Goal: Information Seeking & Learning: Learn about a topic

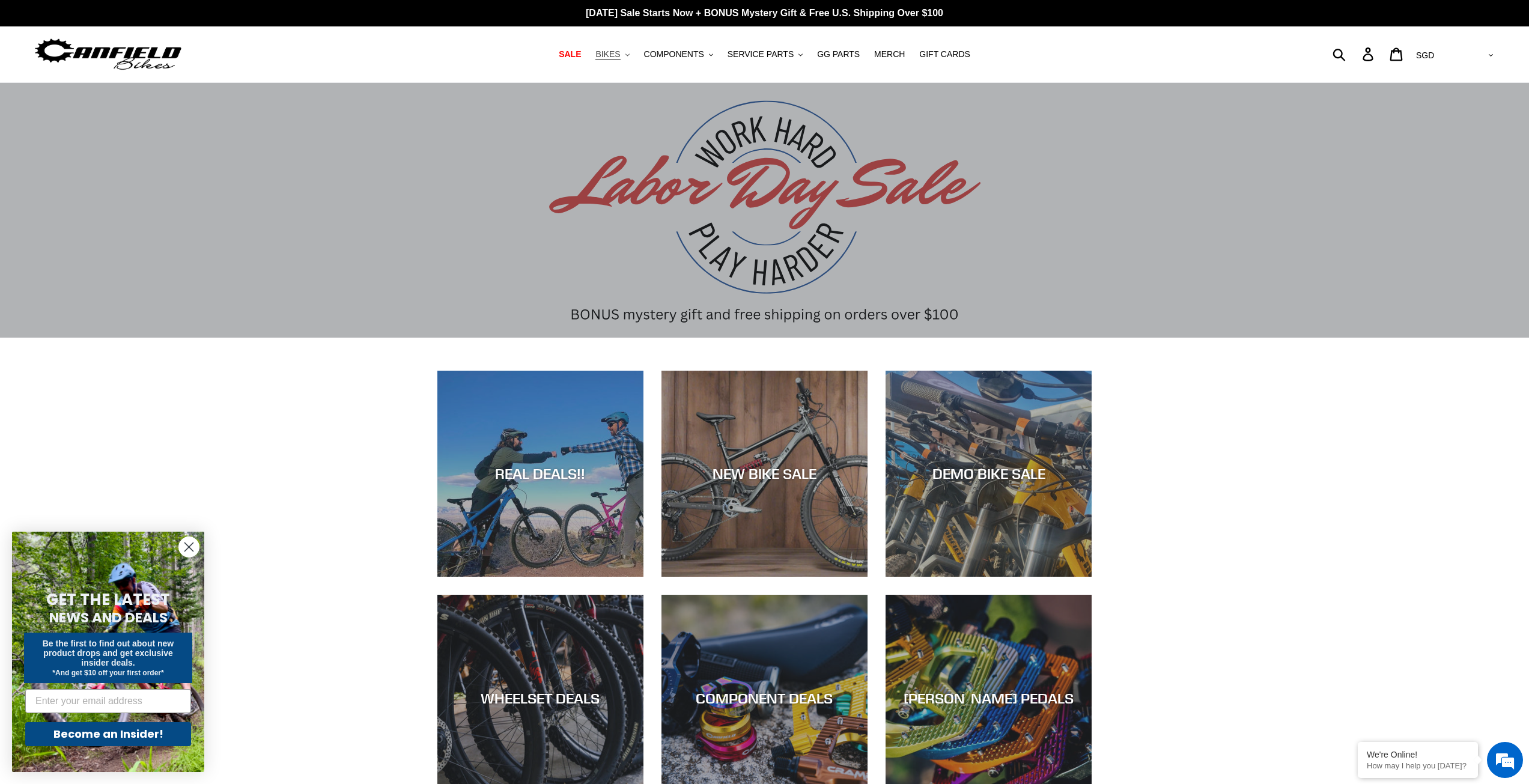
click at [620, 54] on span "BIKES" at bounding box center [607, 54] width 24 height 10
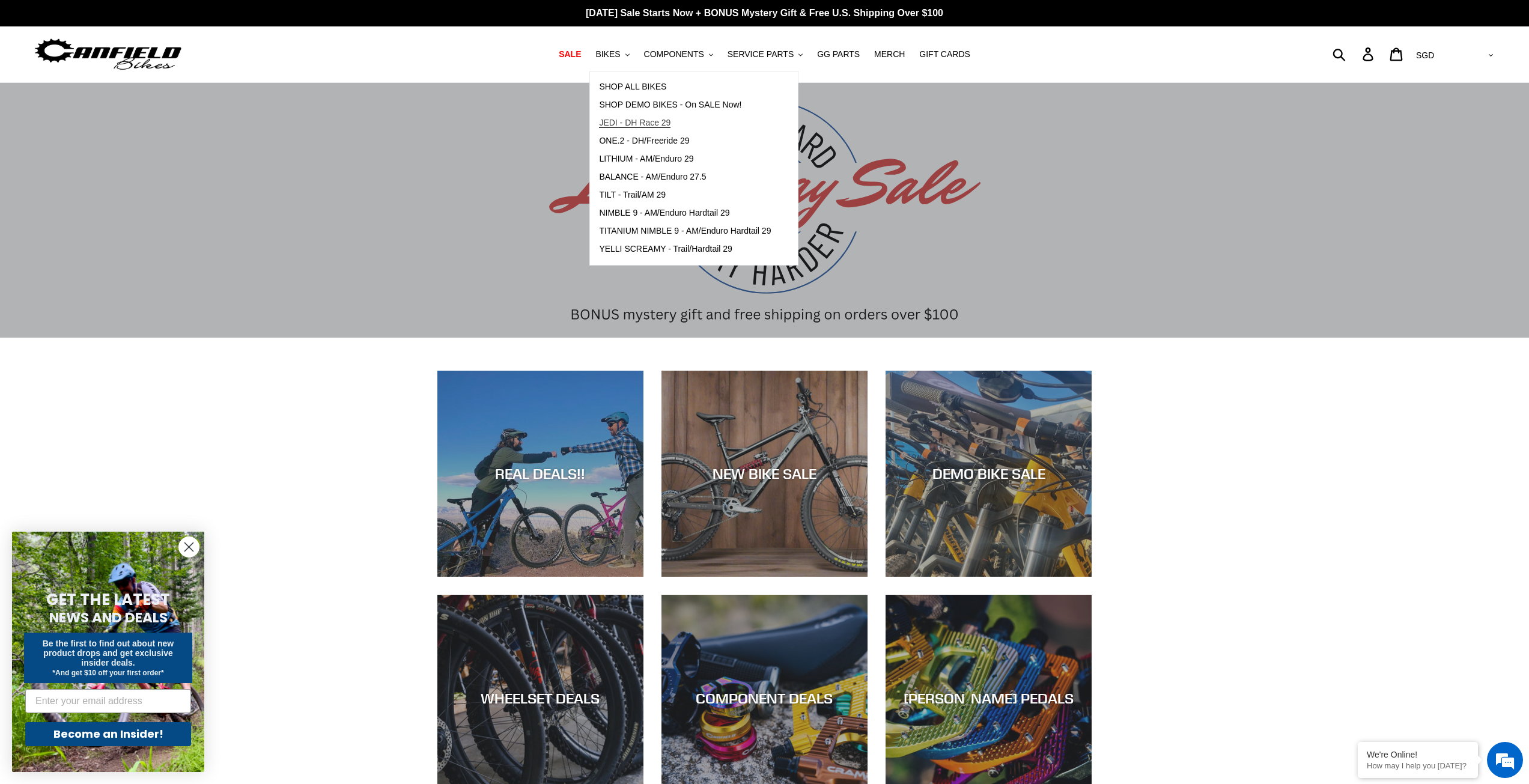
click at [670, 123] on span "JEDI - DH Race 29" at bounding box center [634, 122] width 71 height 10
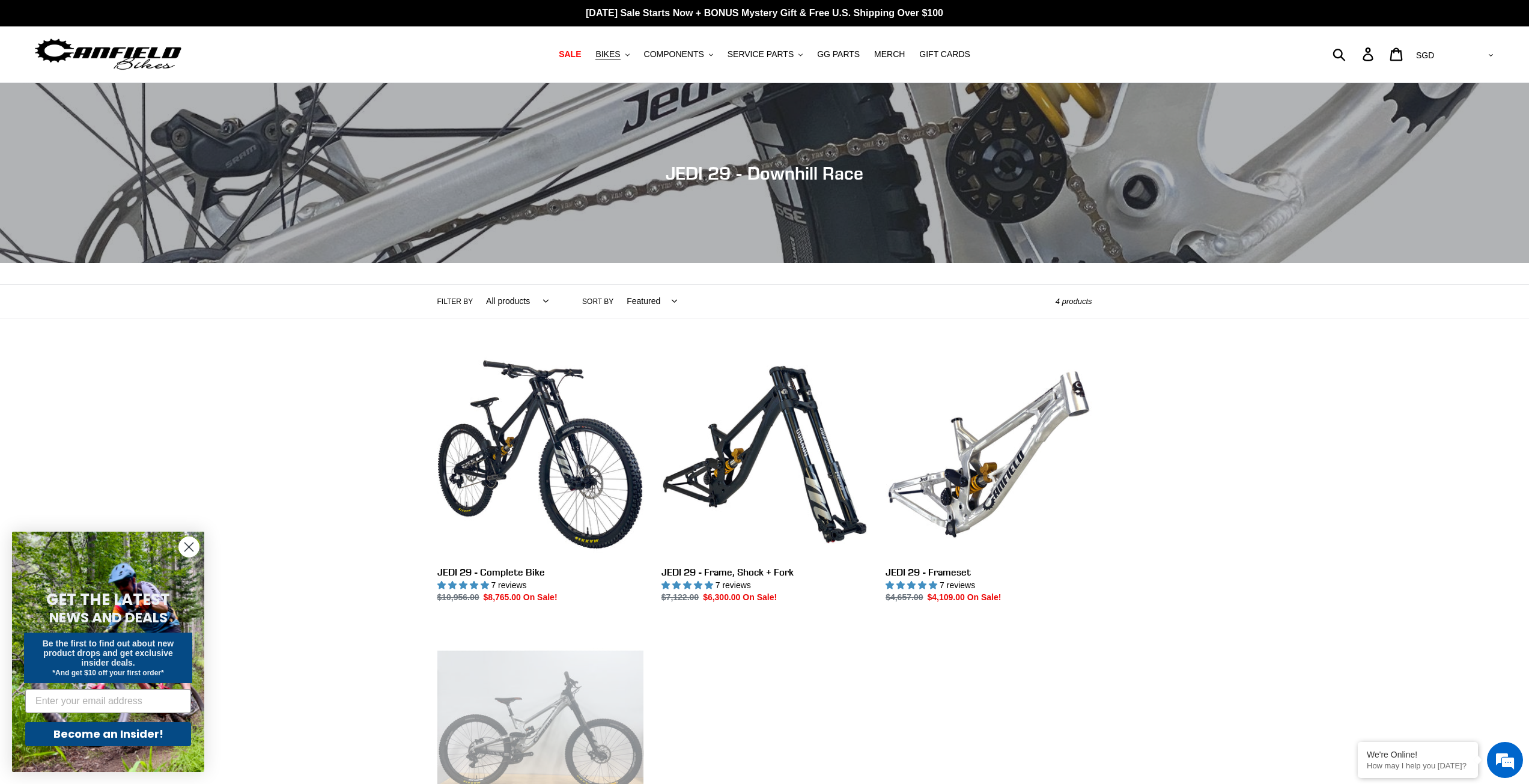
click at [192, 548] on circle "Close dialog" at bounding box center [189, 547] width 20 height 20
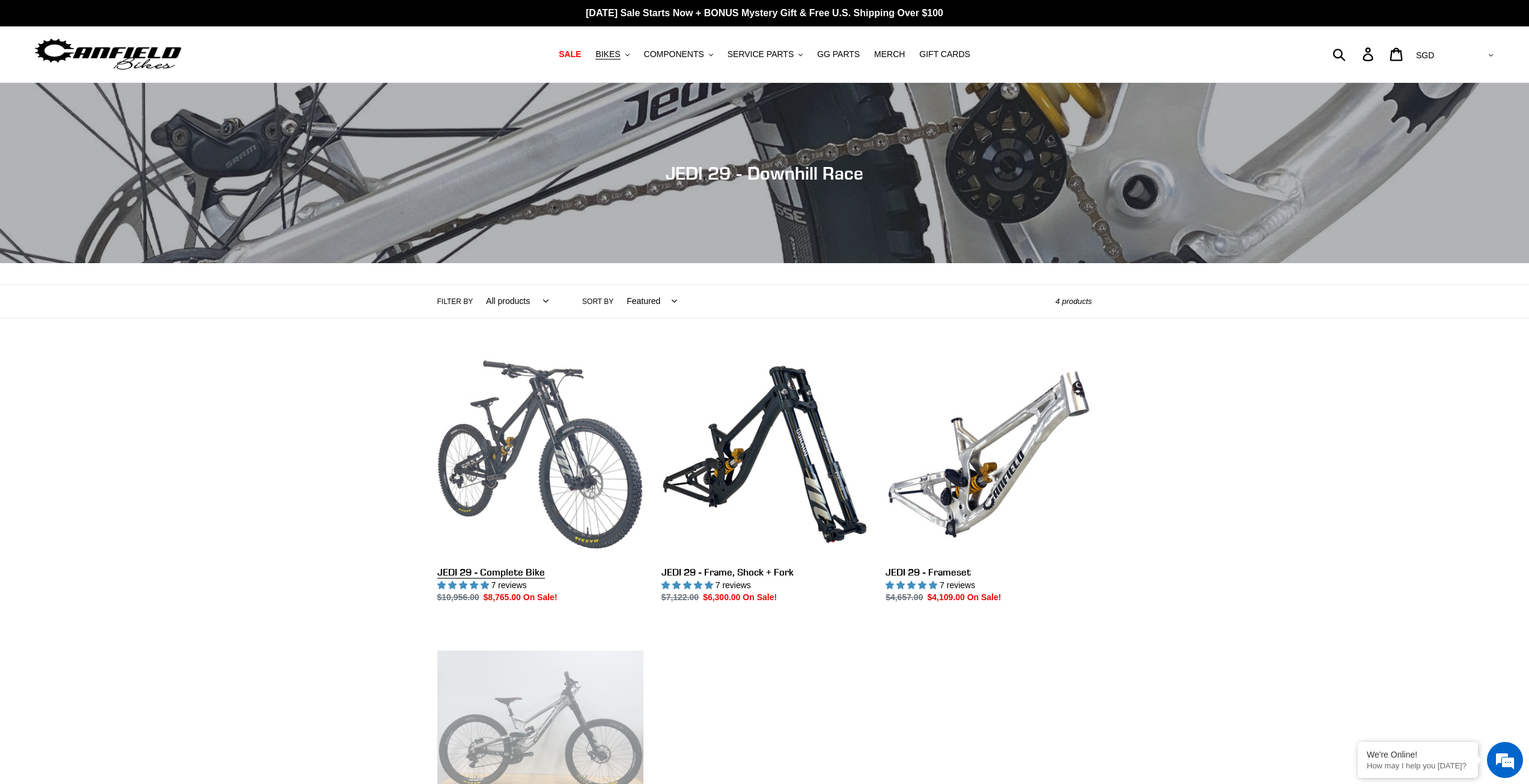
click at [588, 507] on link "JEDI 29 - Complete Bike" at bounding box center [540, 478] width 206 height 253
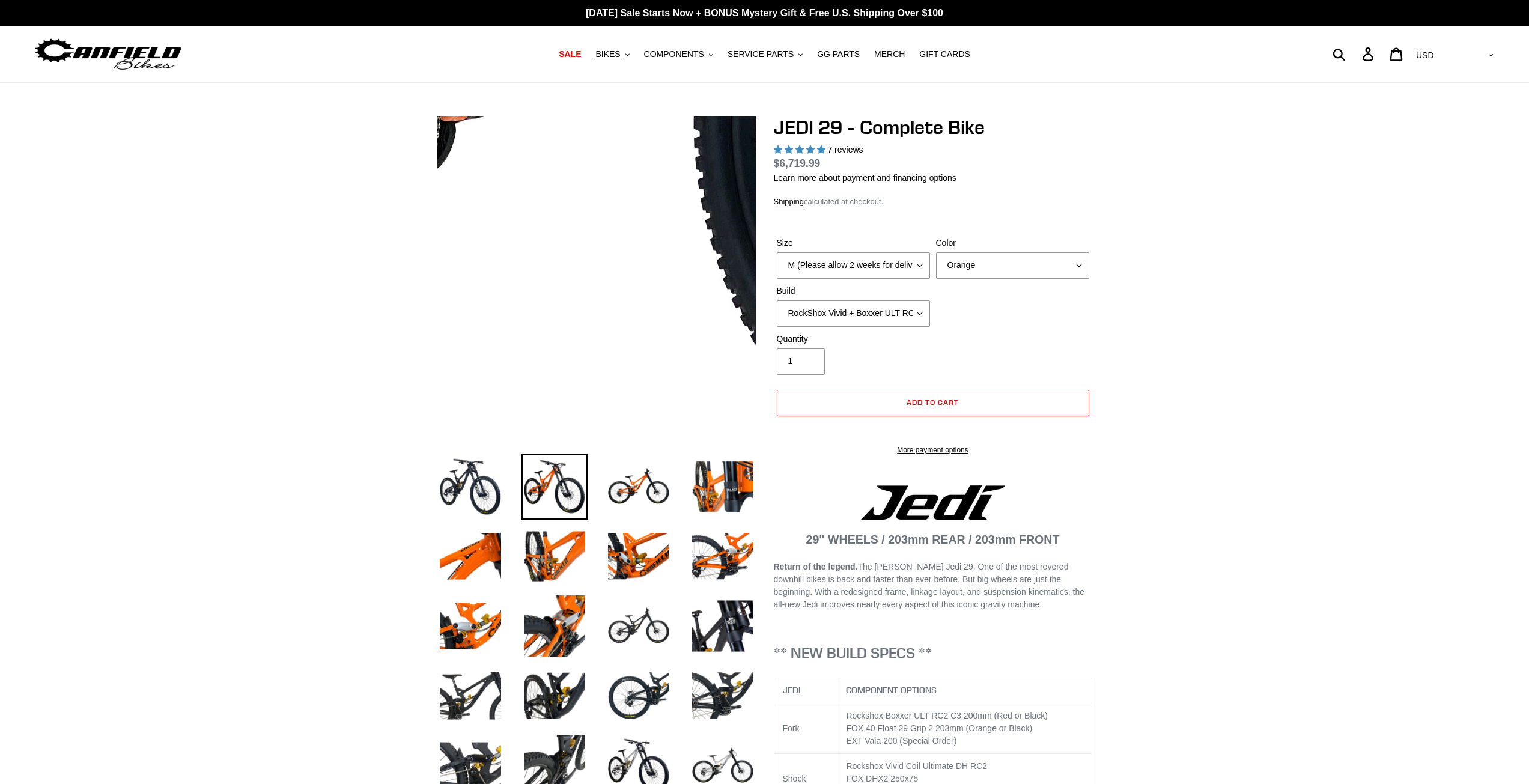
select select "highest-rating"
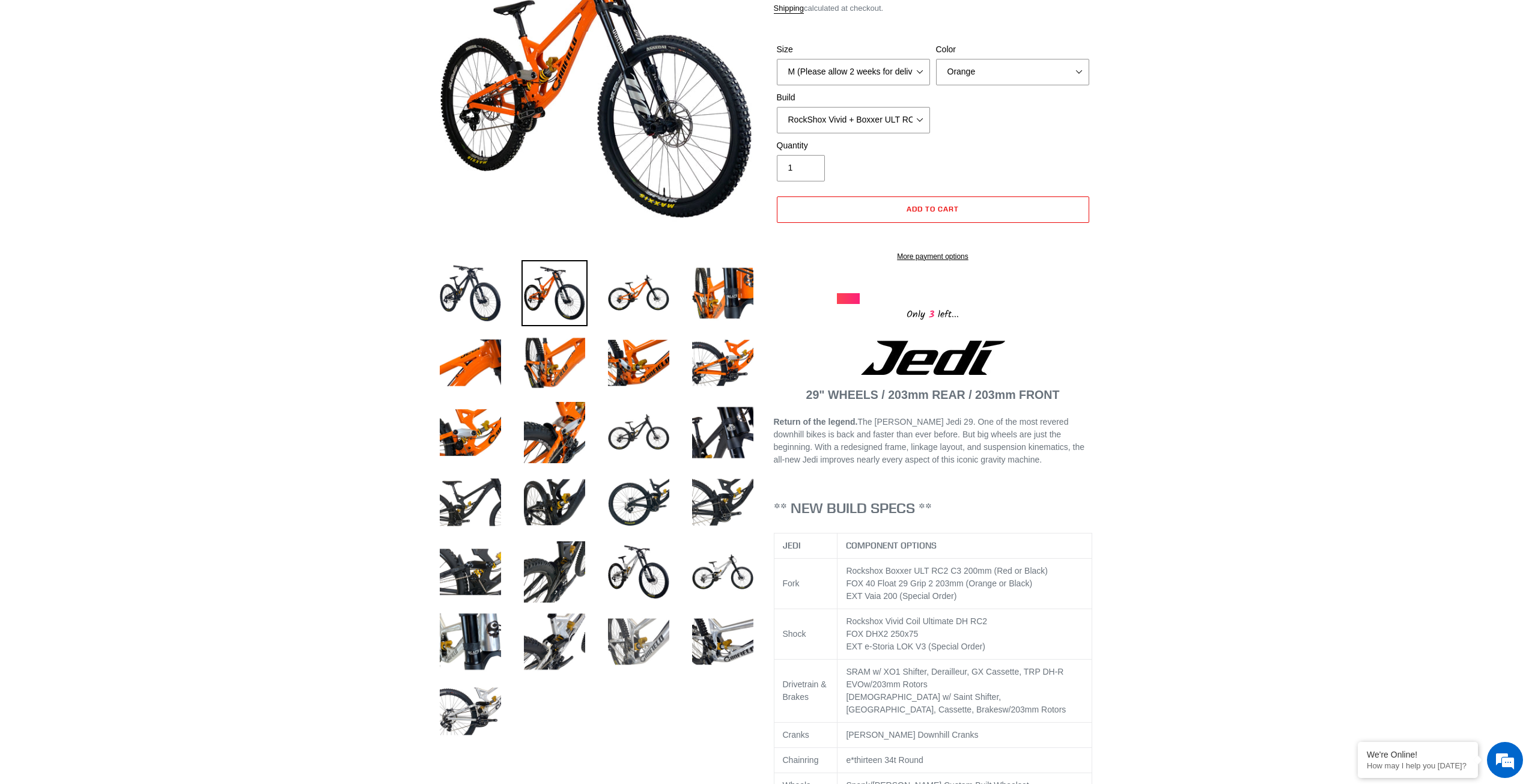
scroll to position [240, 0]
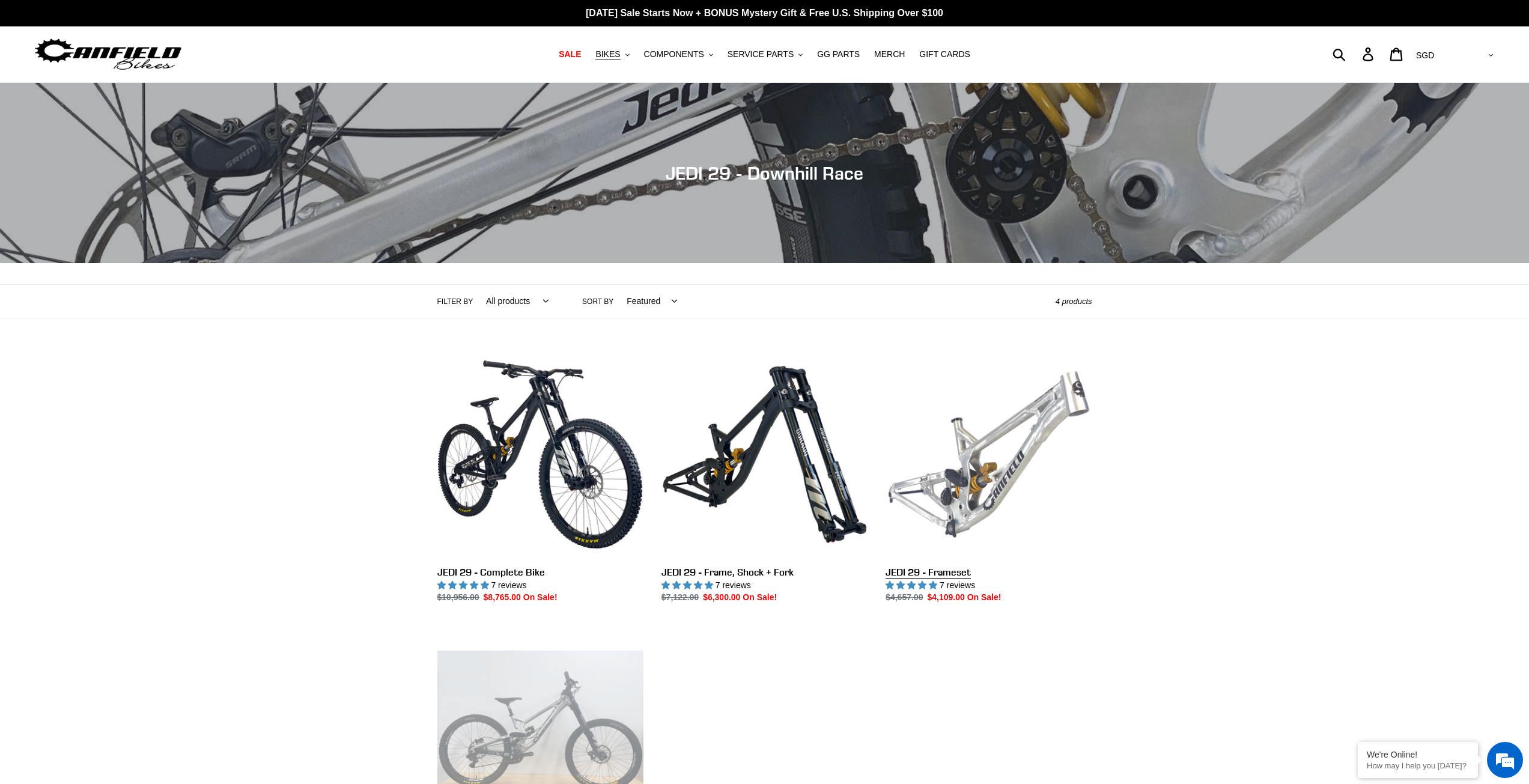
click at [981, 443] on link "JEDI 29 - Frameset" at bounding box center [988, 478] width 206 height 253
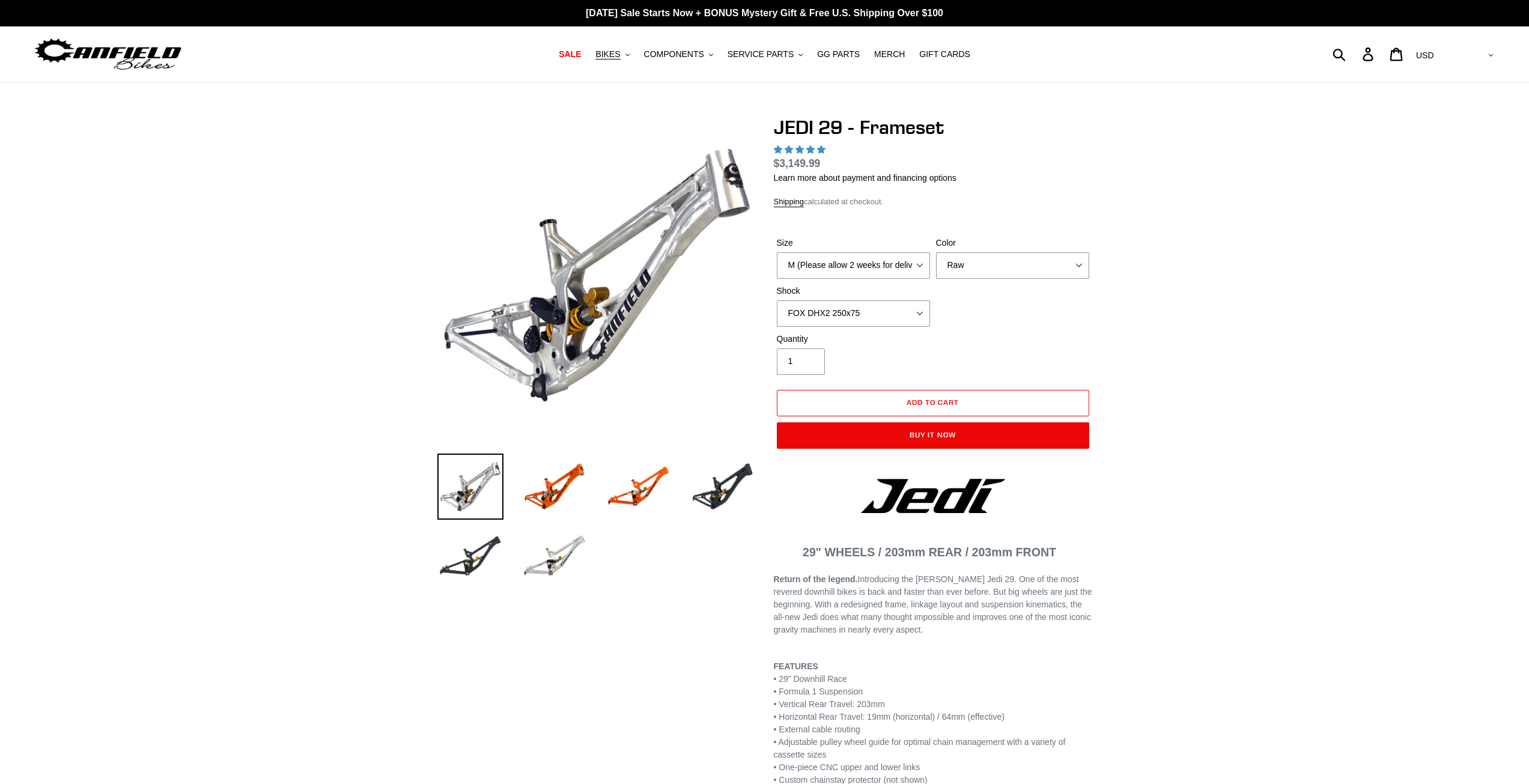
select select "highest-rating"
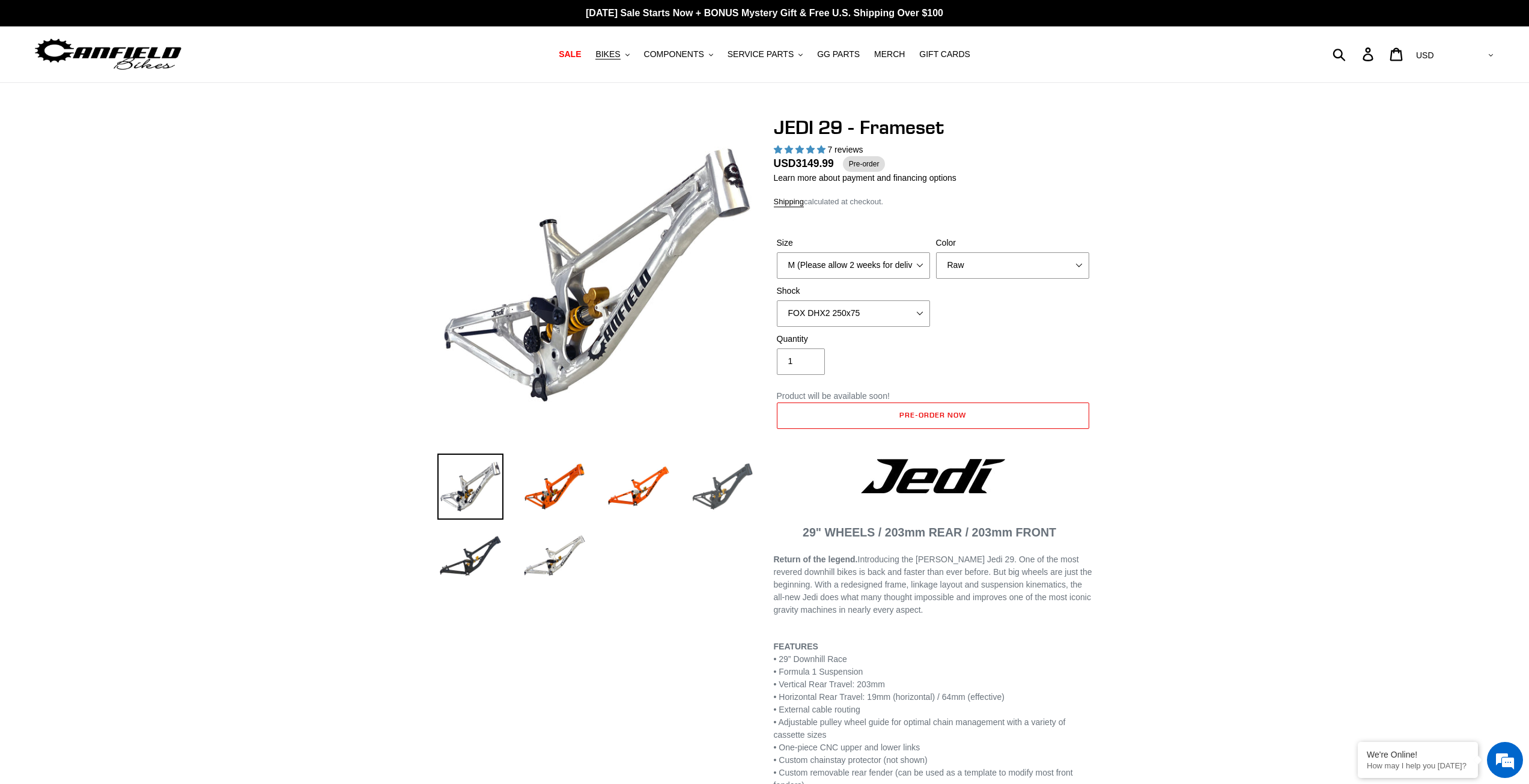
click at [729, 493] on img at bounding box center [722, 486] width 66 height 66
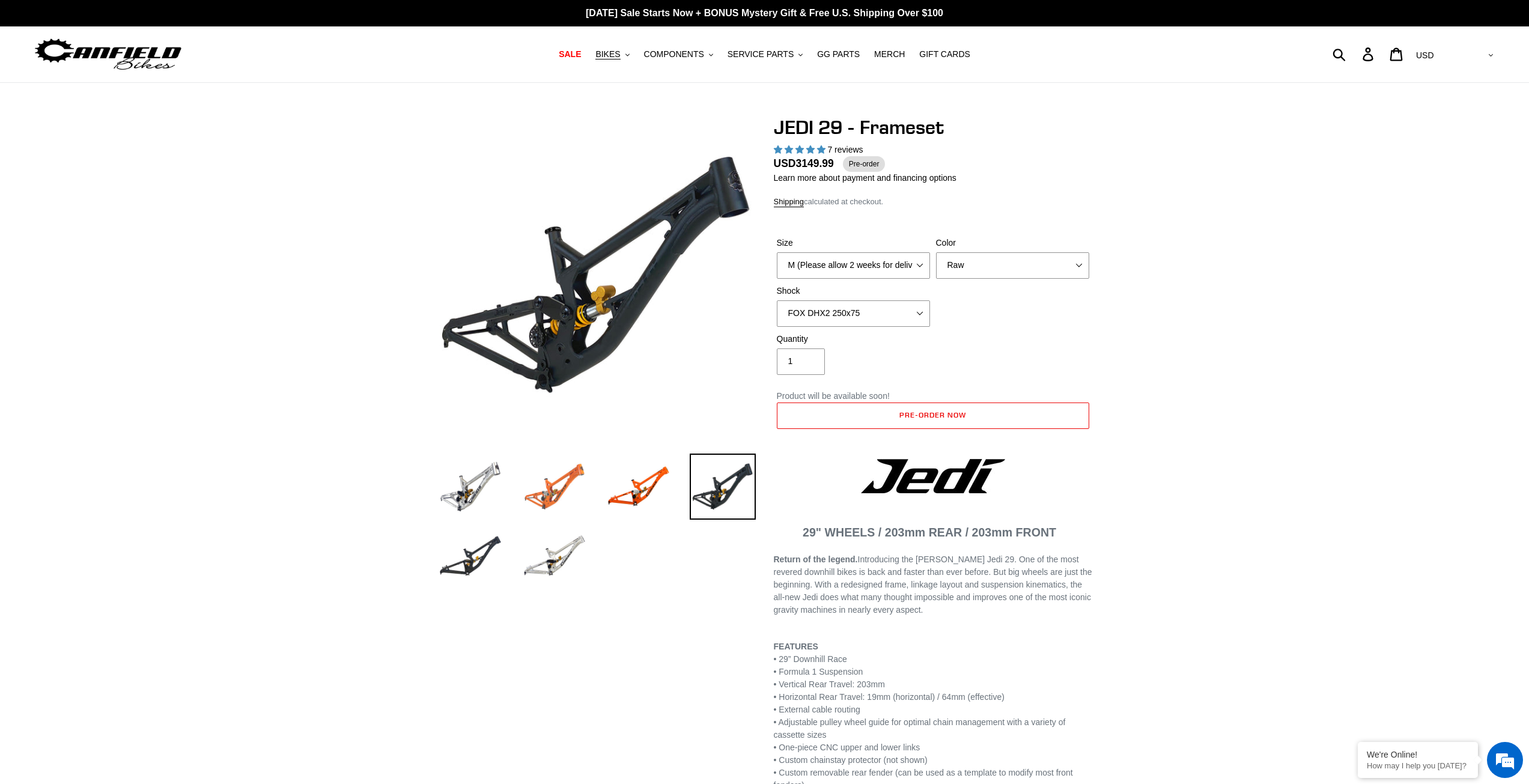
click at [528, 493] on img at bounding box center [554, 486] width 66 height 66
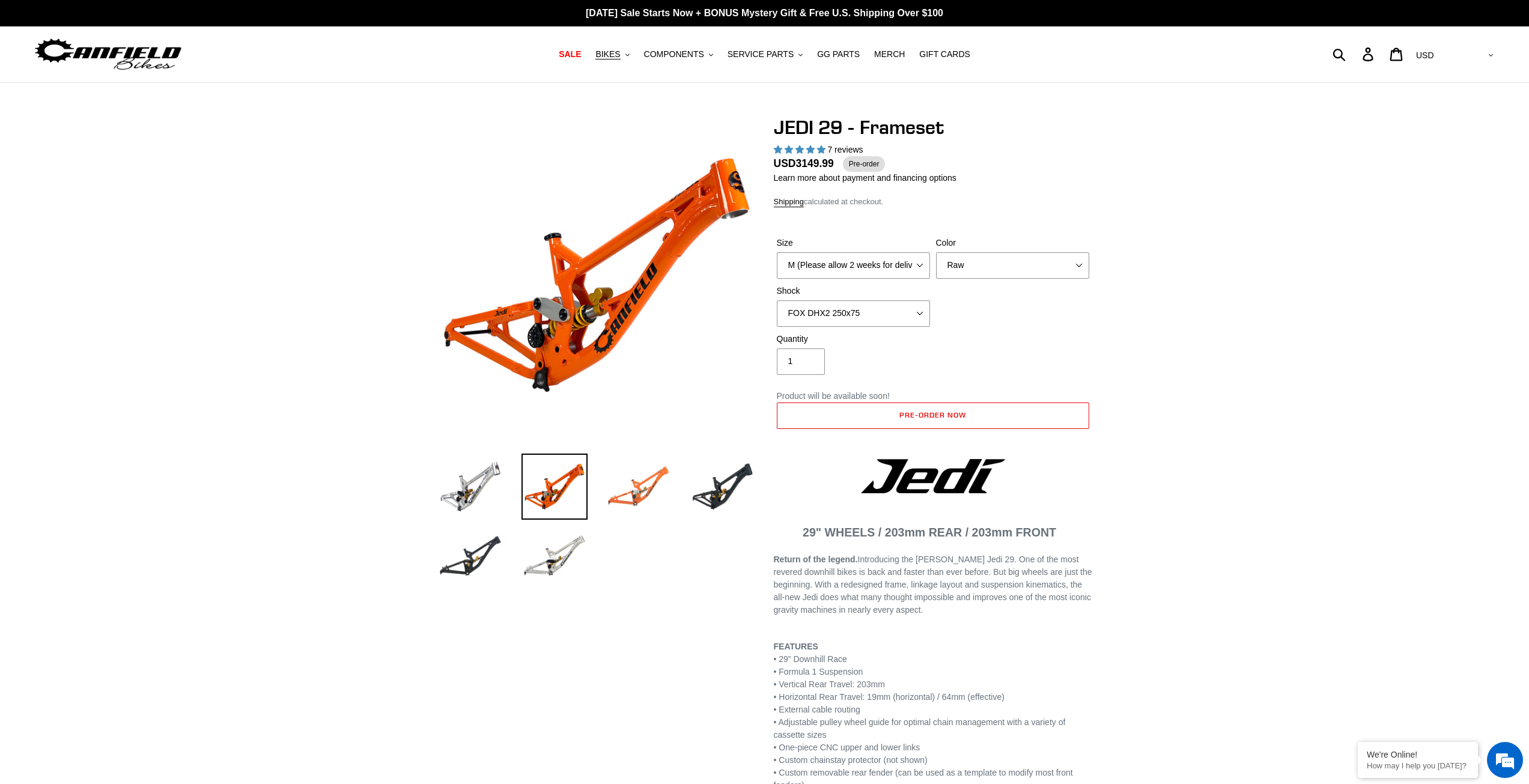
click at [623, 496] on img at bounding box center [638, 486] width 66 height 66
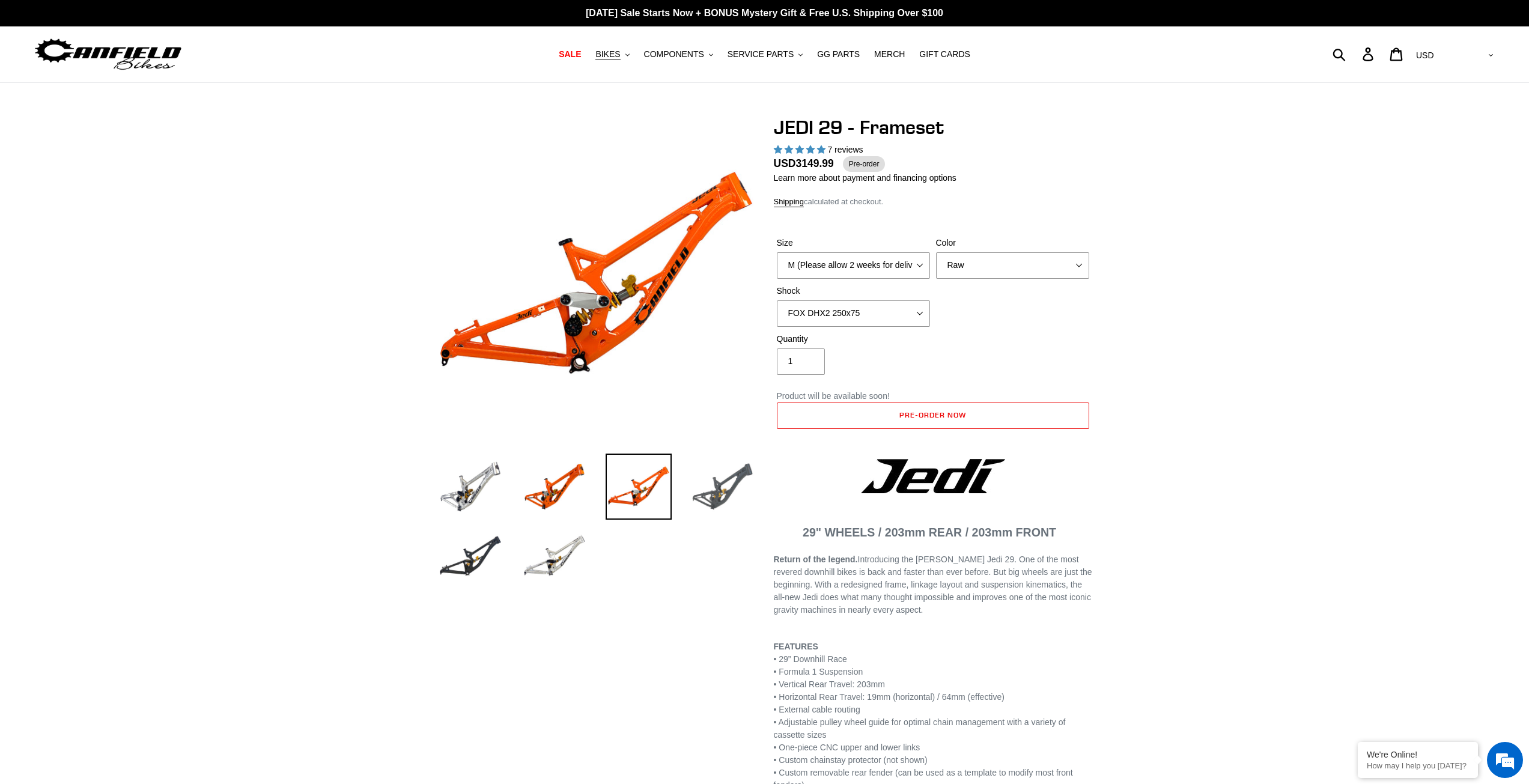
click at [708, 475] on img at bounding box center [722, 486] width 66 height 66
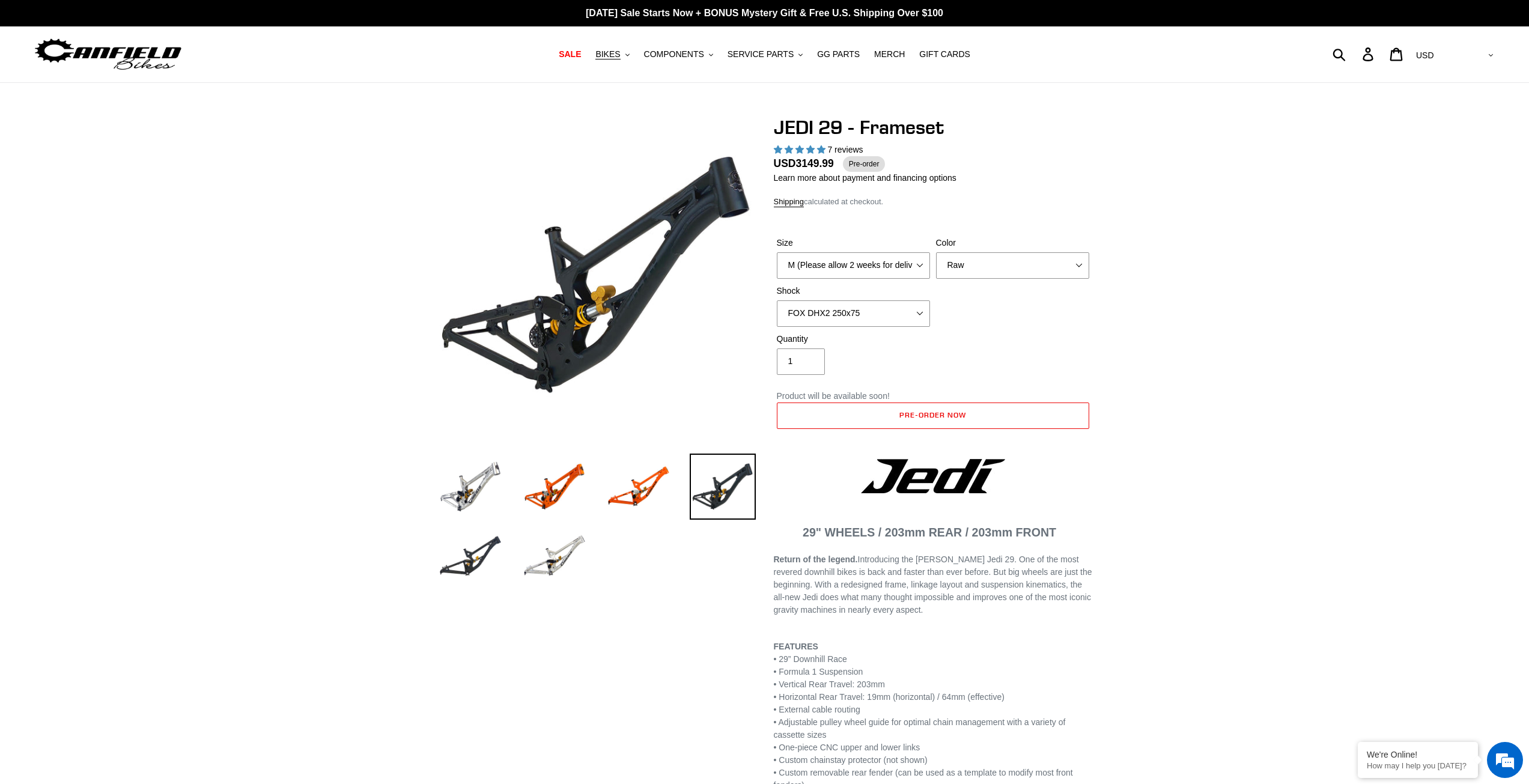
click at [506, 540] on li at bounding box center [545, 559] width 84 height 69
click at [490, 537] on img at bounding box center [470, 556] width 66 height 66
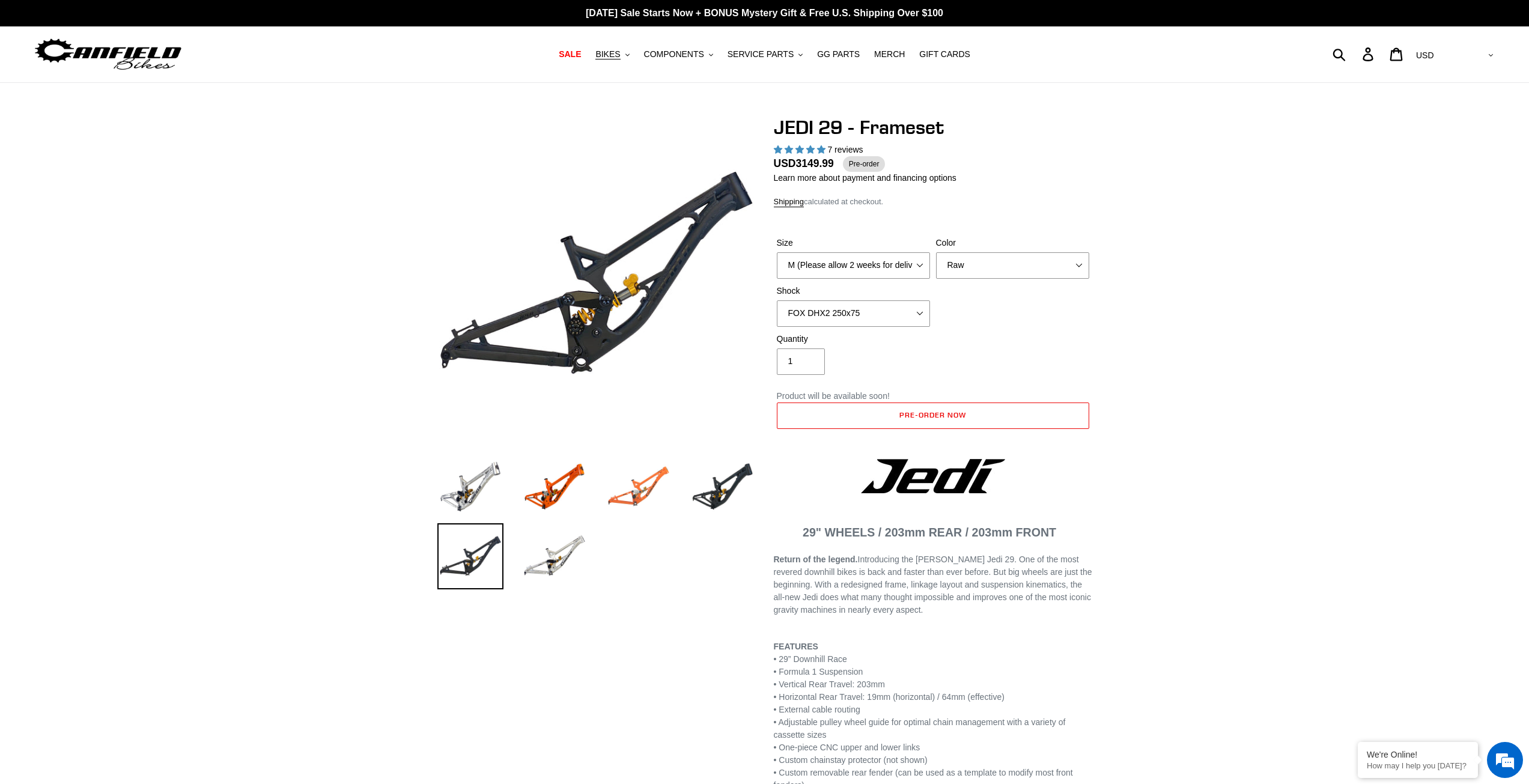
click at [644, 496] on img at bounding box center [638, 486] width 66 height 66
